Goal: Task Accomplishment & Management: Manage account settings

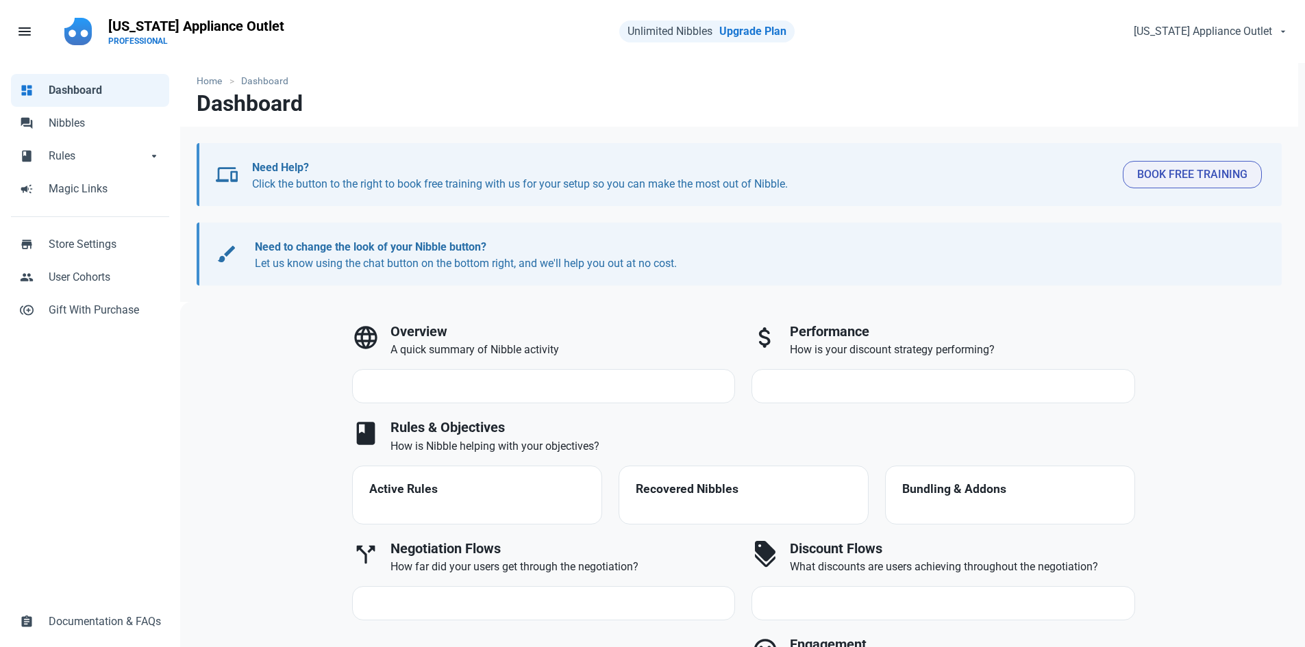
select select "7d"
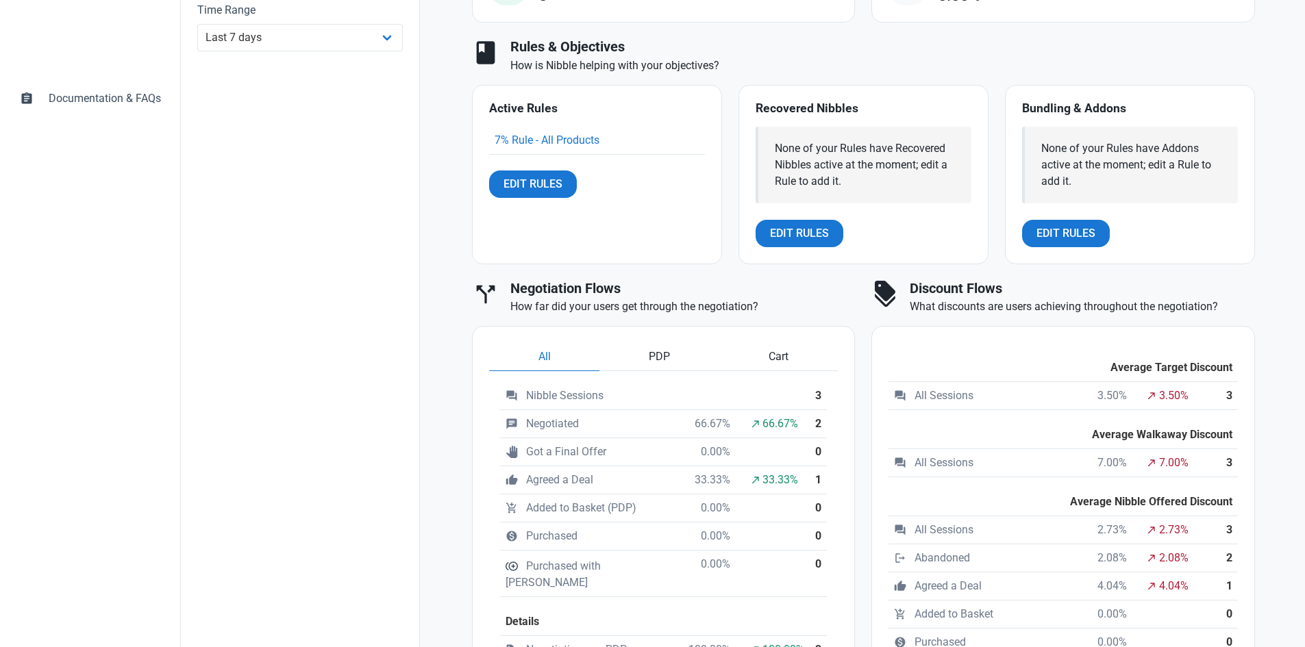
scroll to position [617, 0]
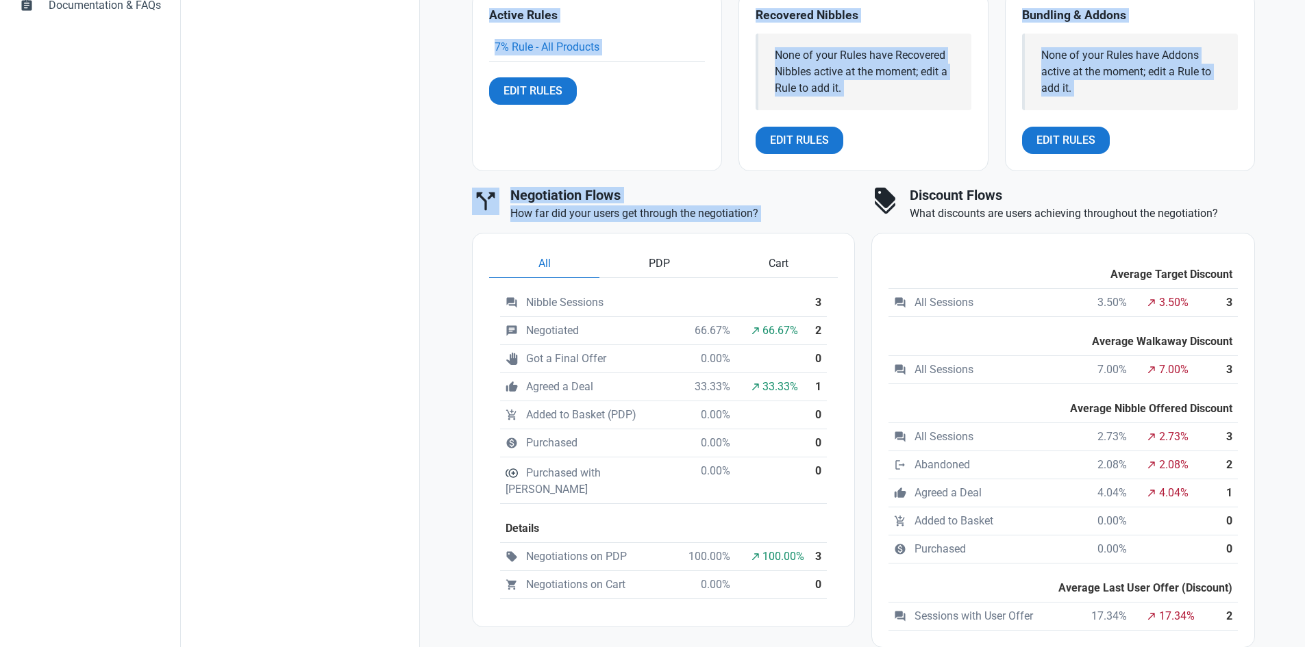
drag, startPoint x: 425, startPoint y: 353, endPoint x: 418, endPoint y: 358, distance: 9.3
click at [418, 358] on div "close Filters Reset Session Filters Status Any Session Status Abandoned - negot…" at bounding box center [743, 367] width 1126 height 1363
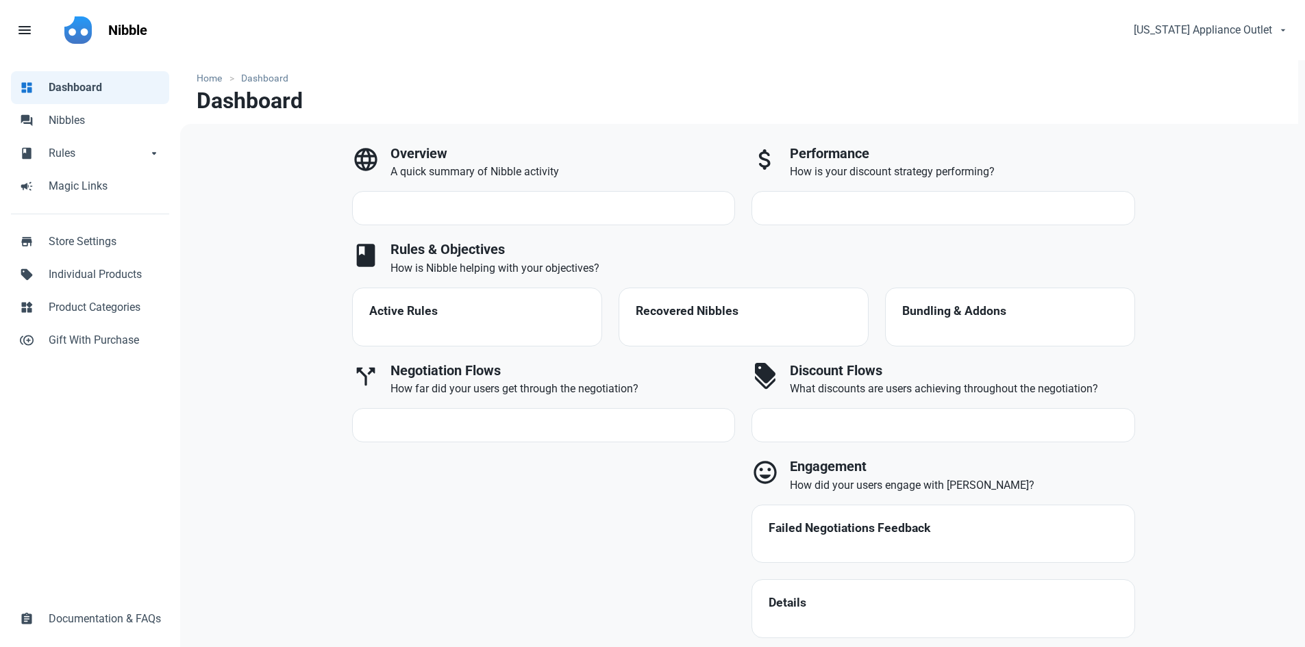
select select "7d"
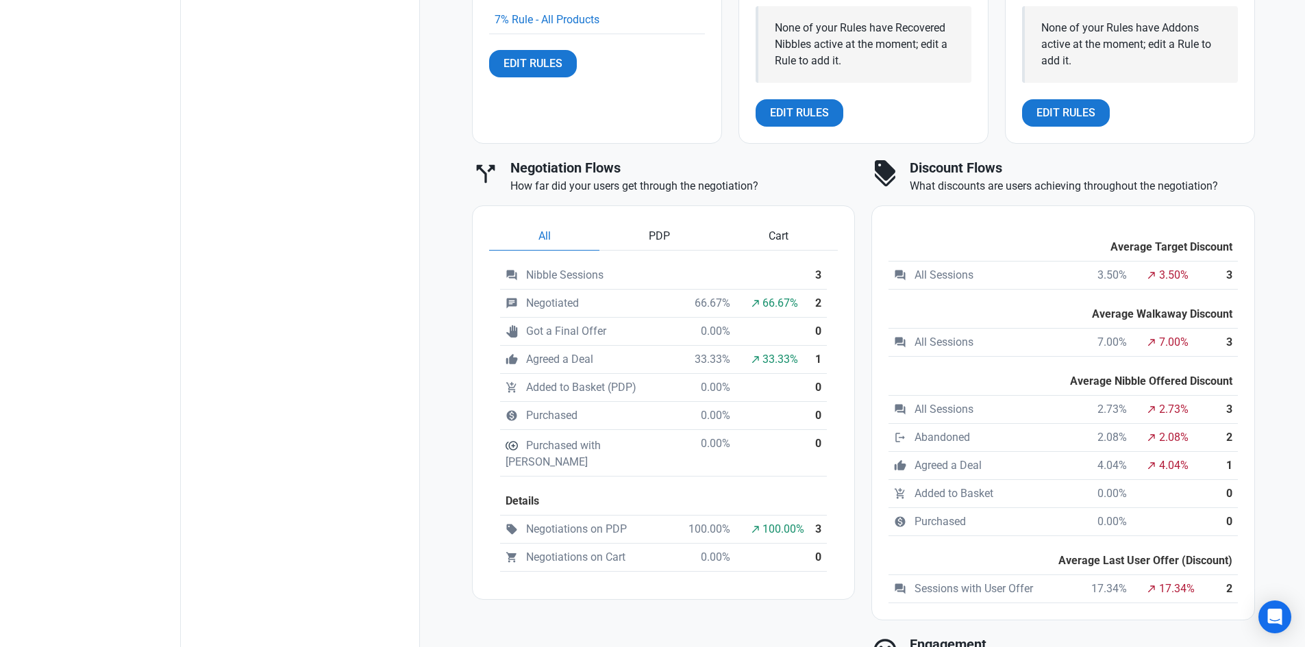
scroll to position [685, 0]
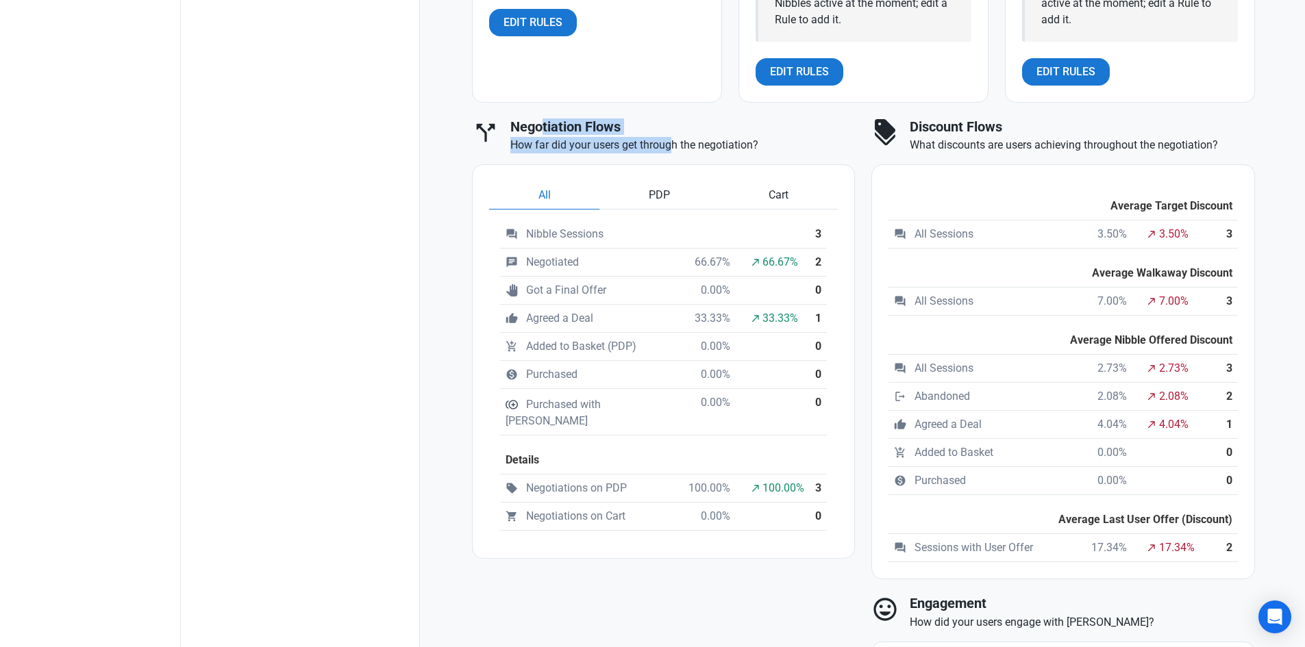
drag, startPoint x: 545, startPoint y: 123, endPoint x: 673, endPoint y: 140, distance: 128.6
click at [673, 140] on div "Negotiation Flows How far did your users get through the negotiation?" at bounding box center [682, 136] width 345 height 35
click at [480, 195] on div "All PDP Cart question_answer Nibble Sessions 3 chat Negotiated 66.67% north_eas…" at bounding box center [664, 361] width 382 height 393
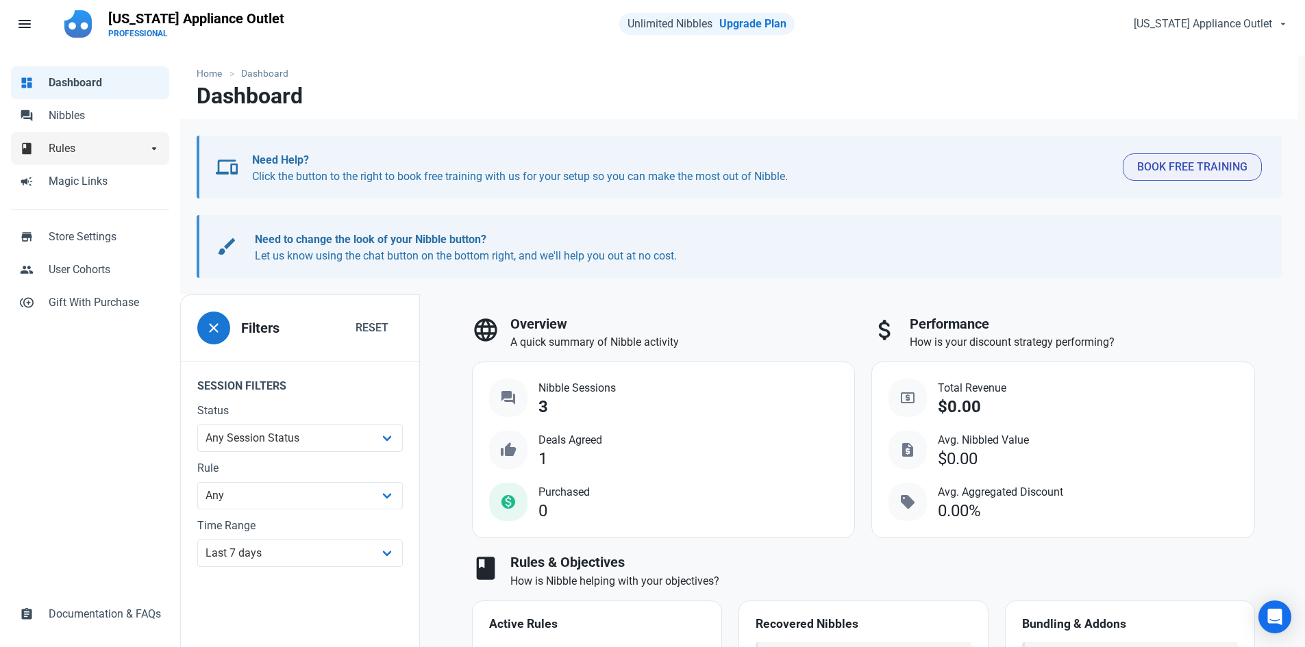
scroll to position [0, 0]
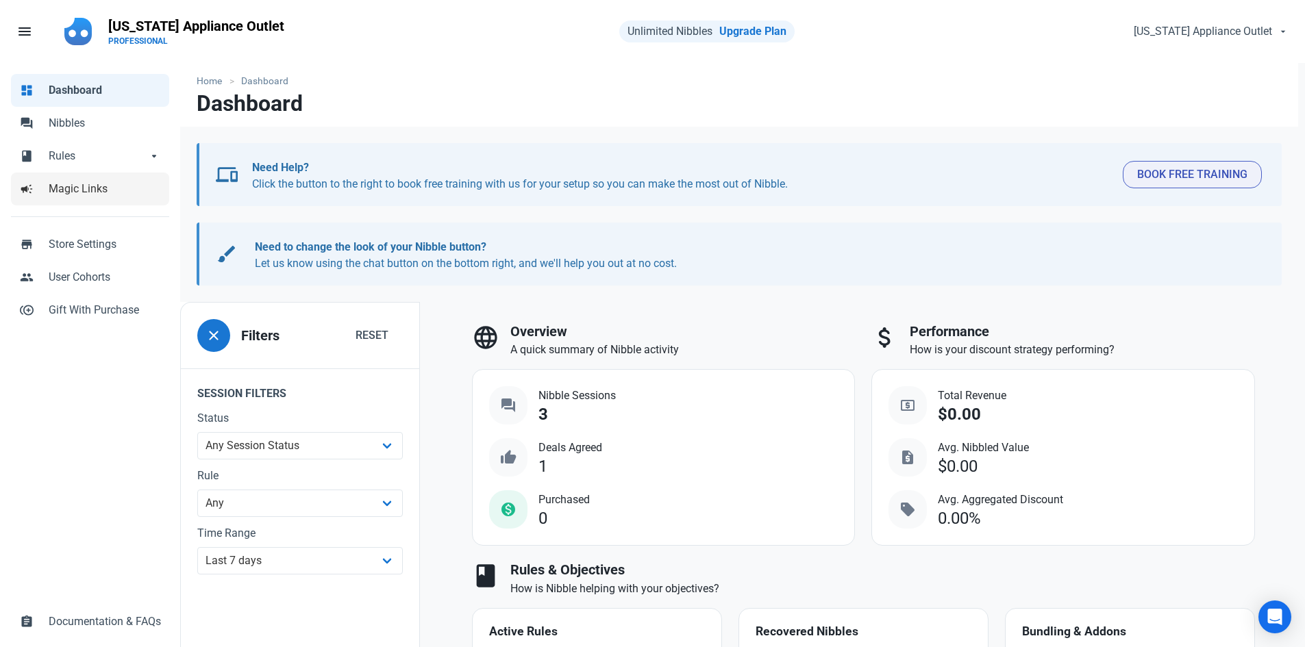
click at [77, 184] on span "Magic Links" at bounding box center [105, 189] width 112 height 16
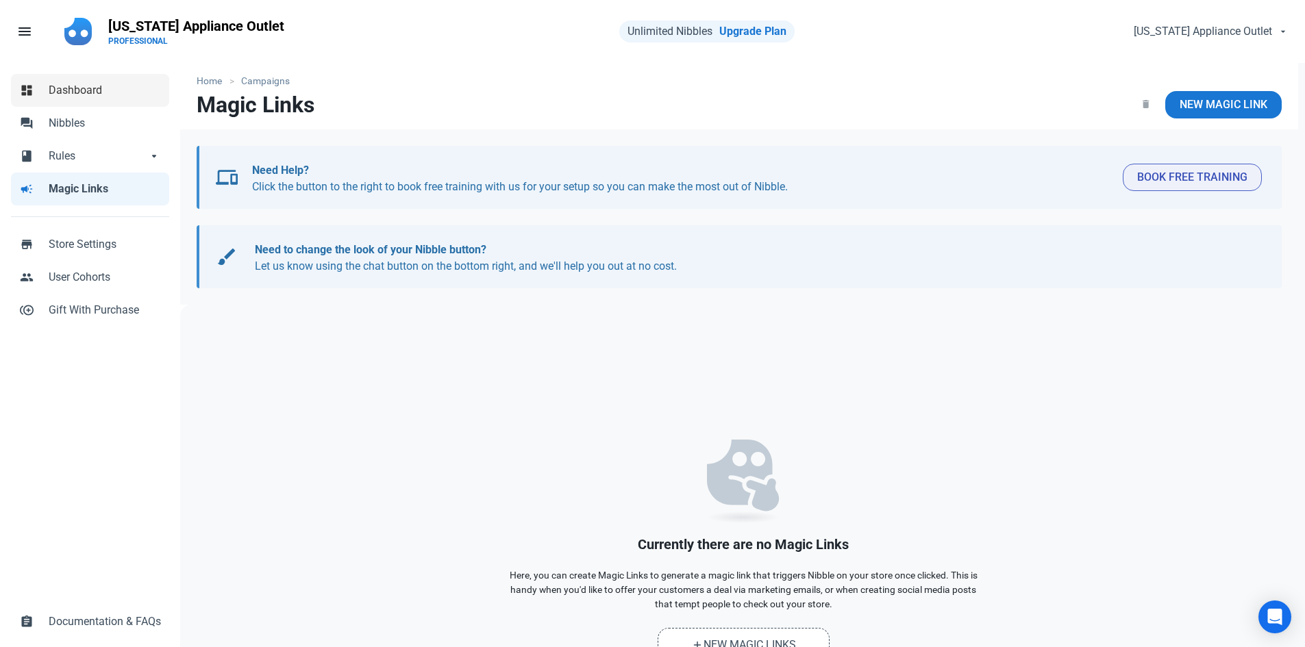
click at [98, 97] on span "Dashboard" at bounding box center [105, 90] width 112 height 16
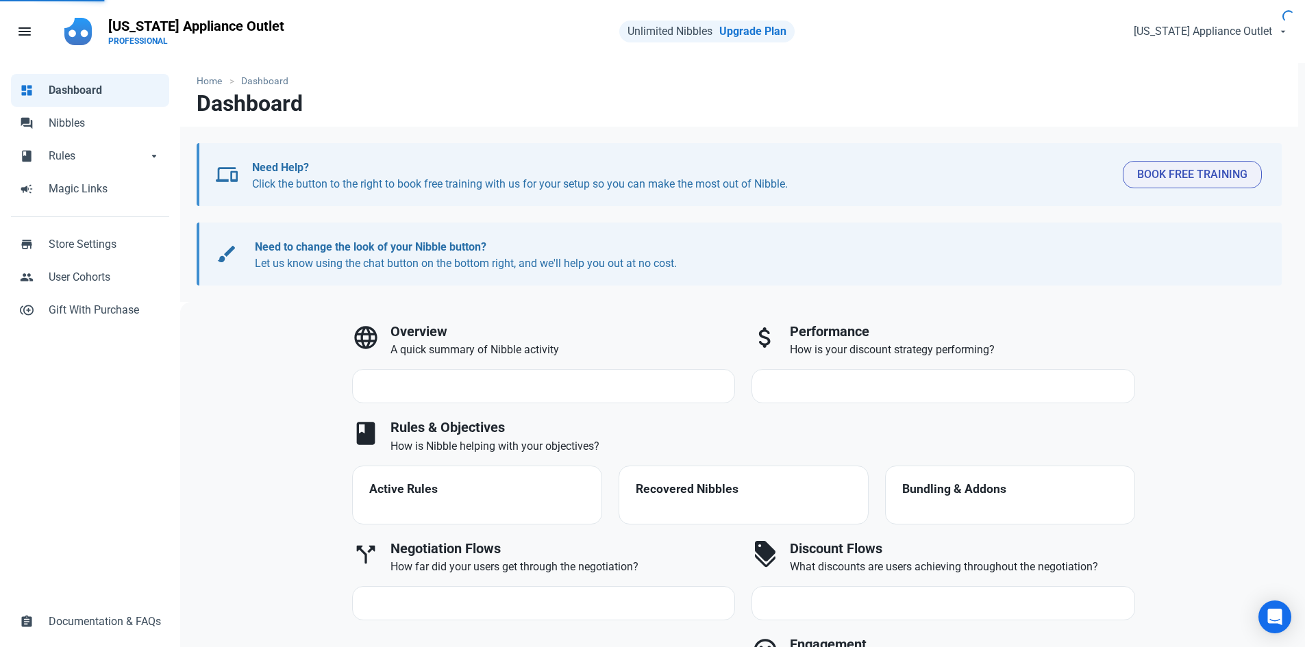
select select "7d"
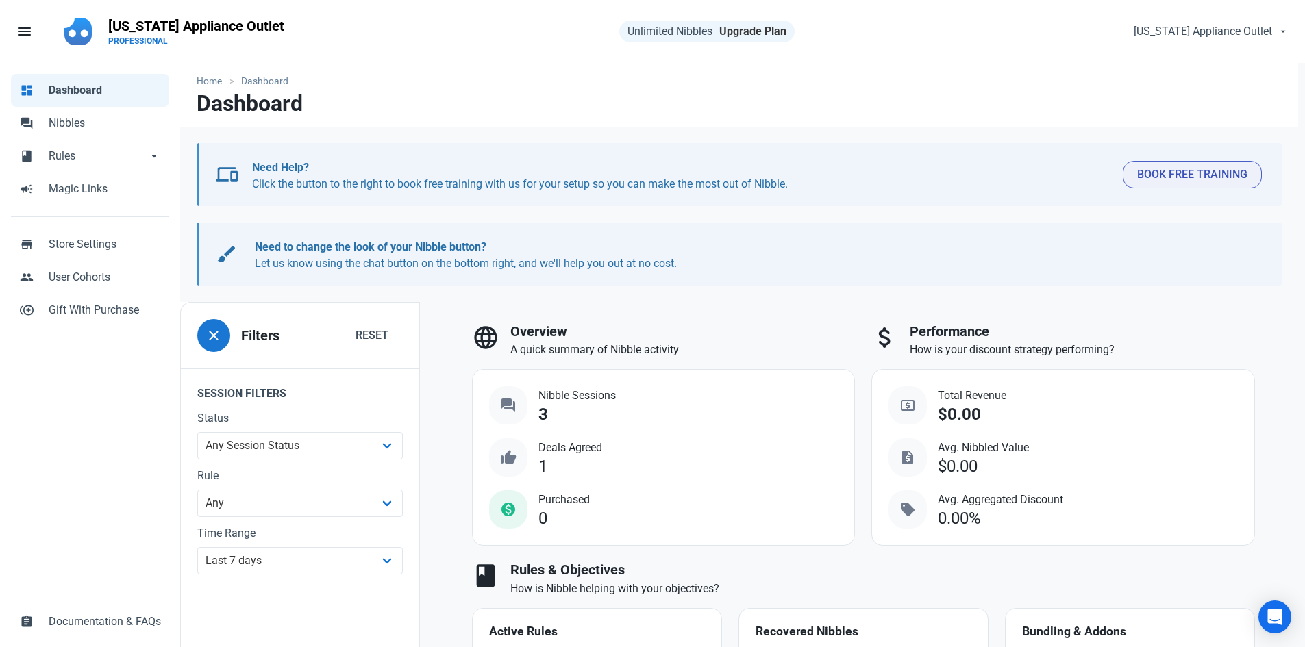
click at [747, 27] on link "Upgrade Plan" at bounding box center [752, 31] width 67 height 13
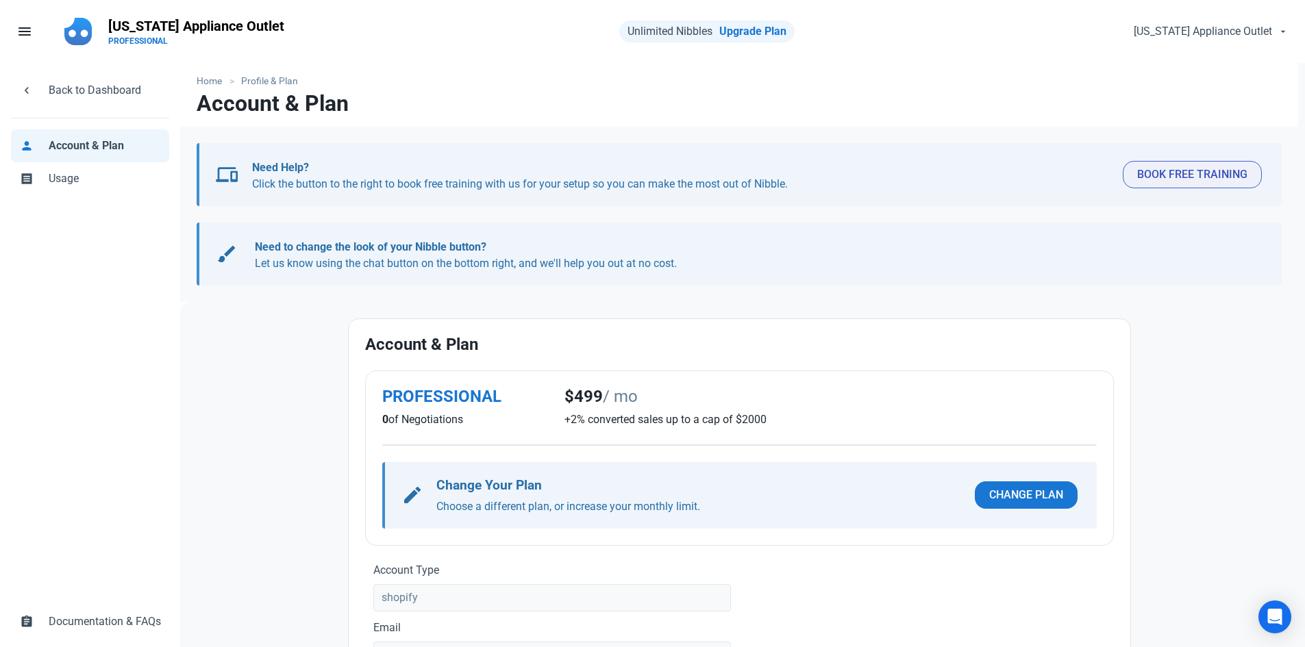
drag, startPoint x: 573, startPoint y: 397, endPoint x: 687, endPoint y: 393, distance: 114.5
click at [687, 393] on h2 "$499 / mo" at bounding box center [831, 397] width 532 height 18
click at [678, 443] on div "PROFESSIONAL 0 of Negotiations $499 / mo +2% converted sales up to a cap of $20…" at bounding box center [739, 458] width 749 height 175
drag, startPoint x: 828, startPoint y: 425, endPoint x: 858, endPoint y: 414, distance: 32.1
click at [858, 414] on p "+2% converted sales up to a cap of $2000" at bounding box center [831, 420] width 532 height 16
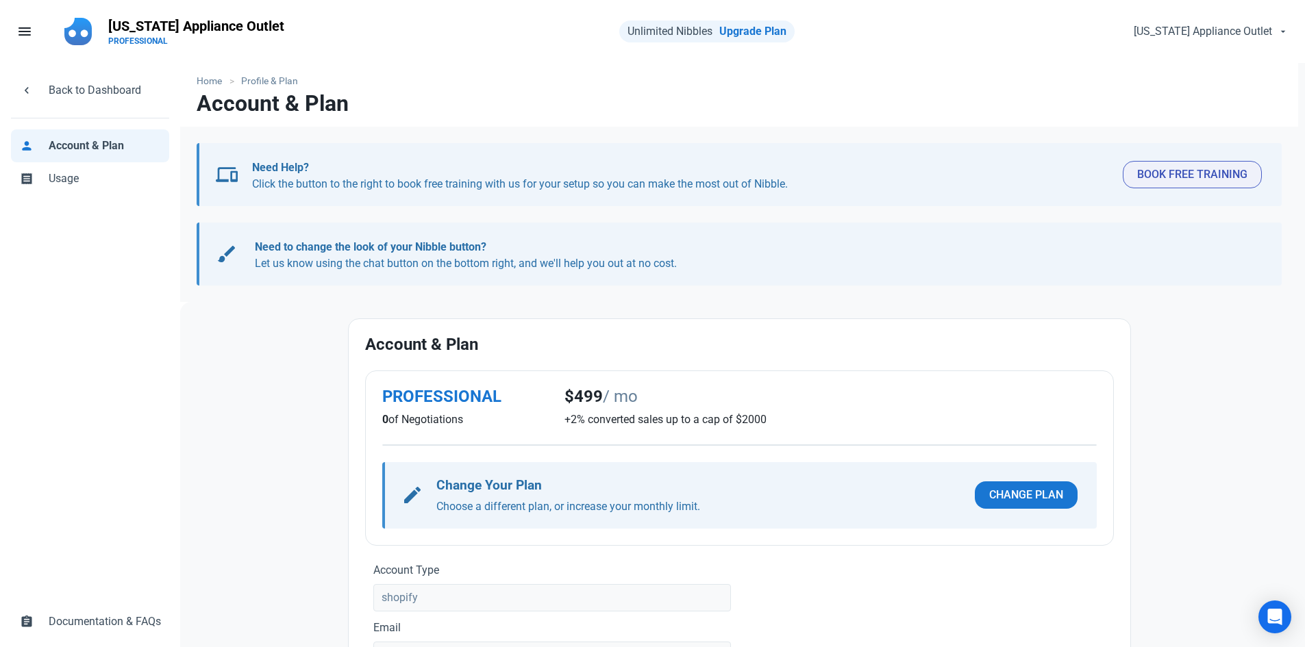
click at [858, 414] on p "+2% converted sales up to a cap of $2000" at bounding box center [831, 420] width 532 height 16
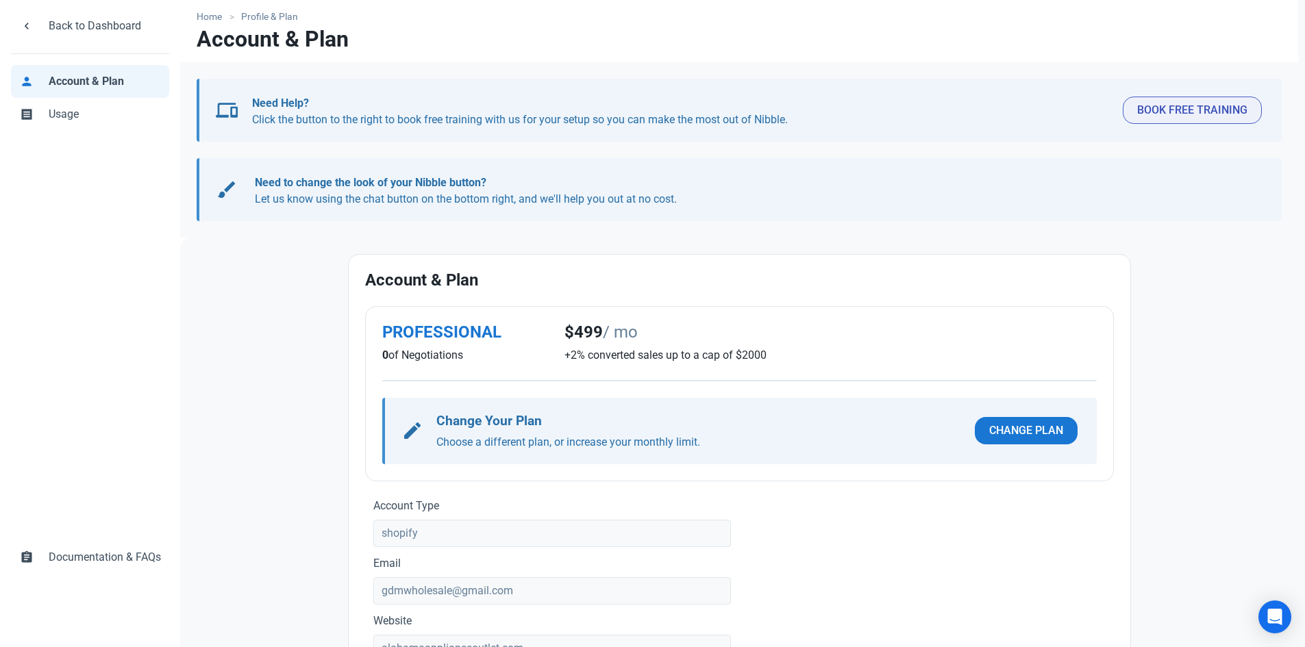
scroll to position [69, 0]
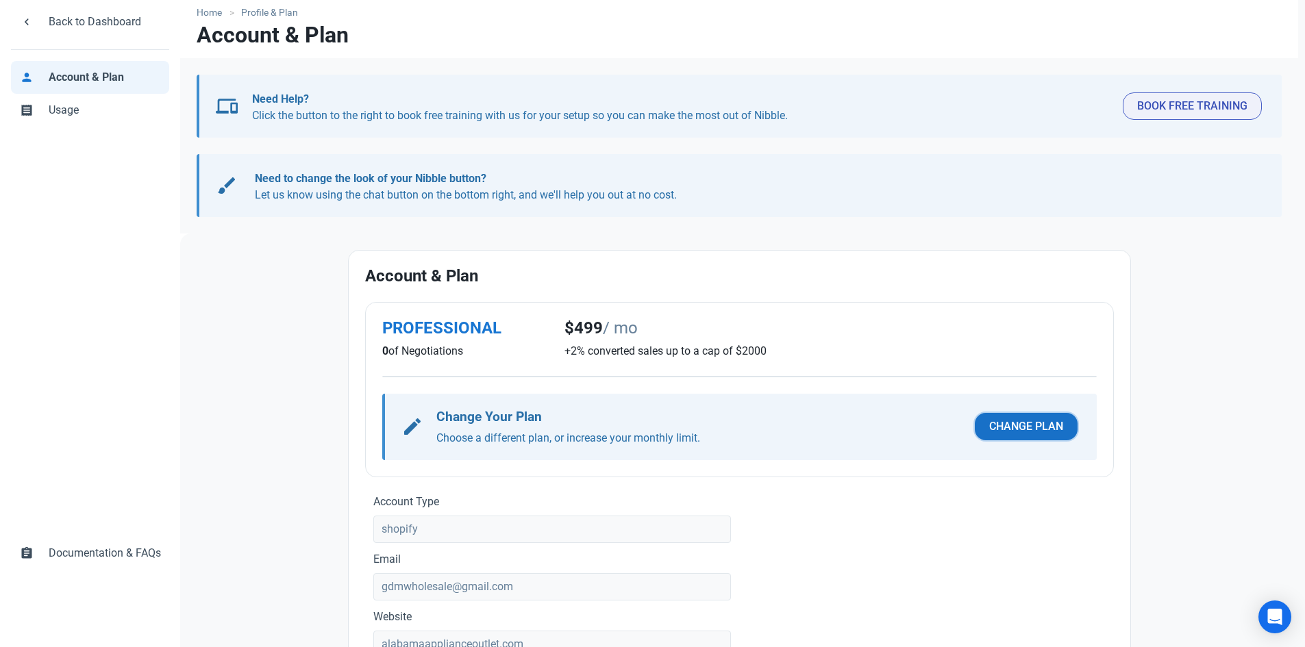
click at [1037, 424] on span "Change Plan" at bounding box center [1026, 427] width 74 height 16
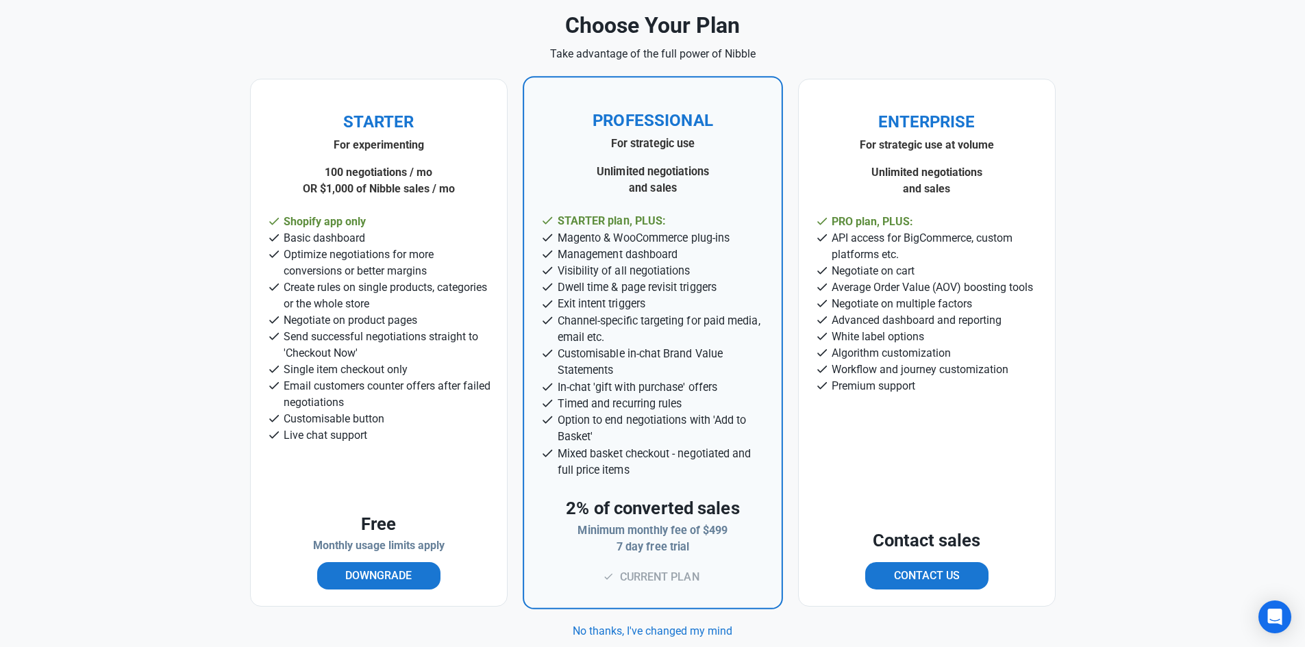
scroll to position [67, 0]
